Goal: Register for event/course

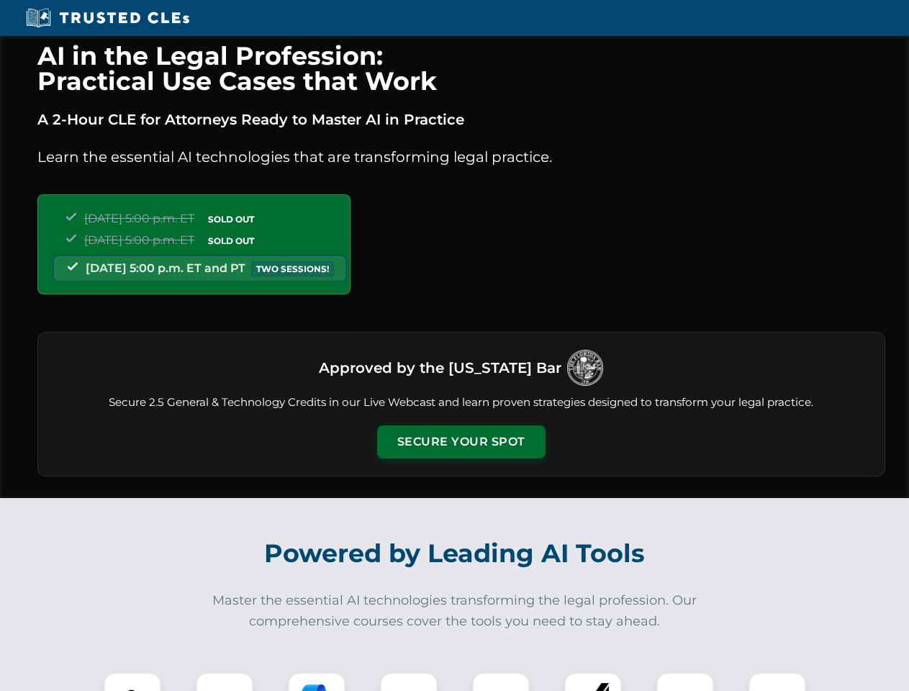
click at [461, 442] on button "Secure Your Spot" at bounding box center [461, 442] width 169 height 33
click at [132, 682] on img at bounding box center [133, 701] width 42 height 42
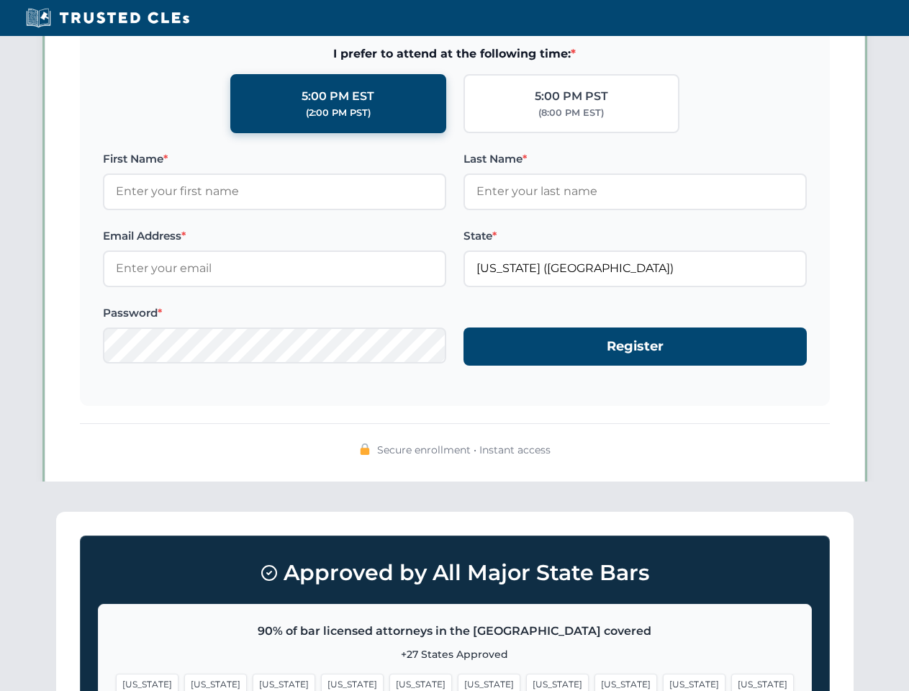
click at [526, 682] on span "[US_STATE]" at bounding box center [557, 684] width 63 height 21
click at [663, 682] on span "[US_STATE]" at bounding box center [694, 684] width 63 height 21
